Goal: Check status

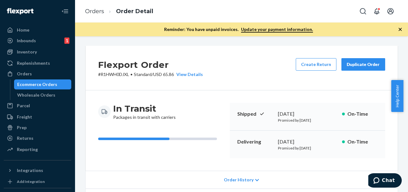
click at [98, 73] on p "# R1HWH0DJXL • Standard / USD 65.86 View Details" at bounding box center [150, 74] width 105 height 6
drag, startPoint x: 97, startPoint y: 73, endPoint x: 117, endPoint y: 74, distance: 20.0
click at [117, 74] on p "# R1HWH0DJXL • Standard / USD 65.86 View Details" at bounding box center [150, 74] width 105 height 6
copy p "# R1HWH0DJXL"
click at [223, 88] on div "Flexport Order # R1HWH0DJXL • Standard / USD 65.86 View Details Create Return D…" at bounding box center [242, 68] width 312 height 45
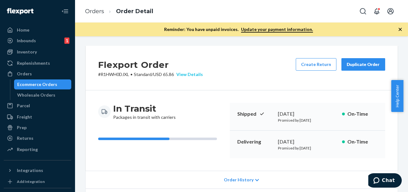
click at [193, 74] on div "View Details" at bounding box center [188, 74] width 29 height 6
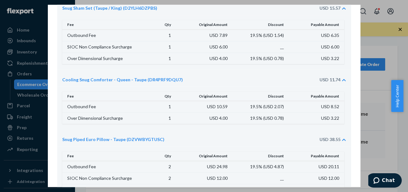
scroll to position [76, 0]
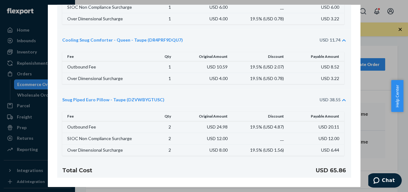
click at [378, 124] on div "Pricing Summary Snug Sham Set (Taupe / King) (D2YLH6DZPBS) USD 15.57 Fee Qty Or…" at bounding box center [204, 96] width 408 height 192
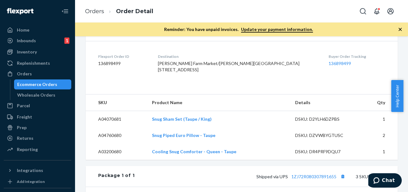
scroll to position [156, 0]
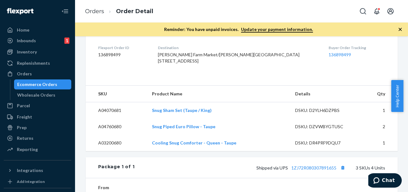
click at [114, 54] on dd "136898499" at bounding box center [123, 55] width 50 height 6
copy dd "136898499"
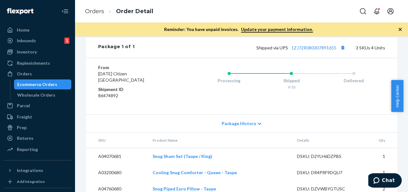
scroll to position [281, 0]
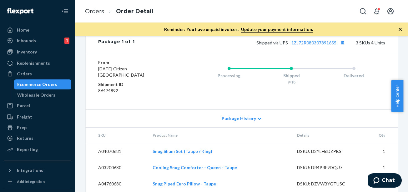
click at [205, 86] on div "Processing" at bounding box center [229, 74] width 63 height 25
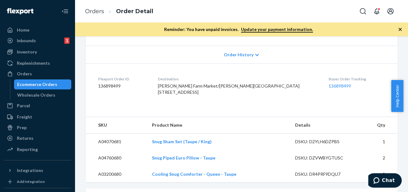
scroll to position [0, 0]
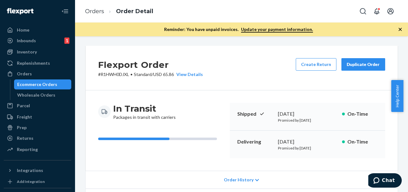
click at [166, 95] on div "In Transit Packages in transit with carriers Shipped [DATE] Promised by [DATE] …" at bounding box center [242, 130] width 312 height 80
click at [99, 73] on p "# R1HWH0DJXL • Standard / USD 65.86 View Details" at bounding box center [150, 74] width 105 height 6
drag, startPoint x: 108, startPoint y: 72, endPoint x: 128, endPoint y: 74, distance: 19.2
click at [128, 74] on p "# R1HWH0DJXL • Standard / USD 65.86 View Details" at bounding box center [150, 74] width 105 height 6
copy p "R1HWH0DJXL"
